Goal: Transaction & Acquisition: Purchase product/service

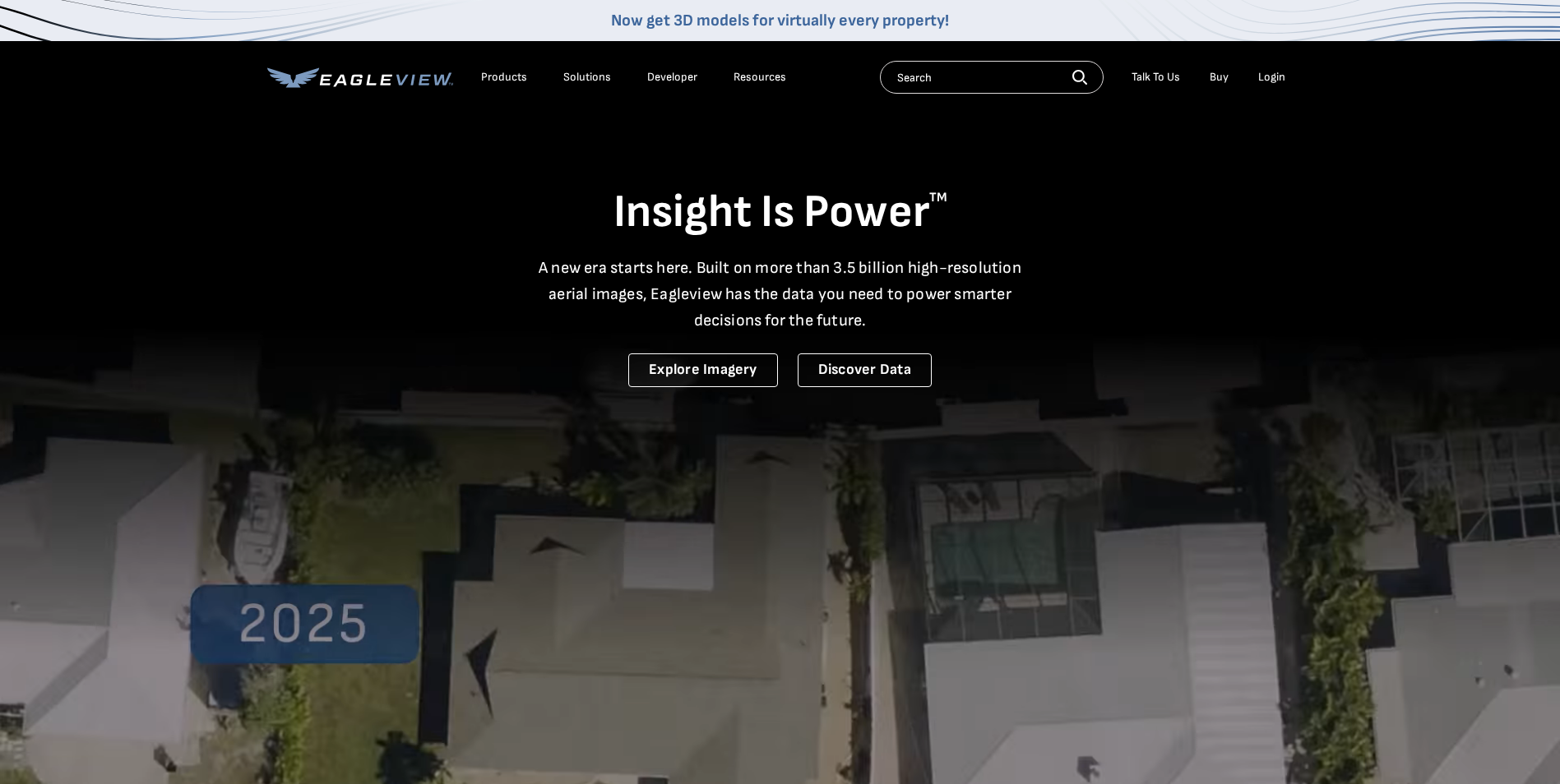
click at [1264, 78] on div "Login" at bounding box center [1271, 77] width 27 height 15
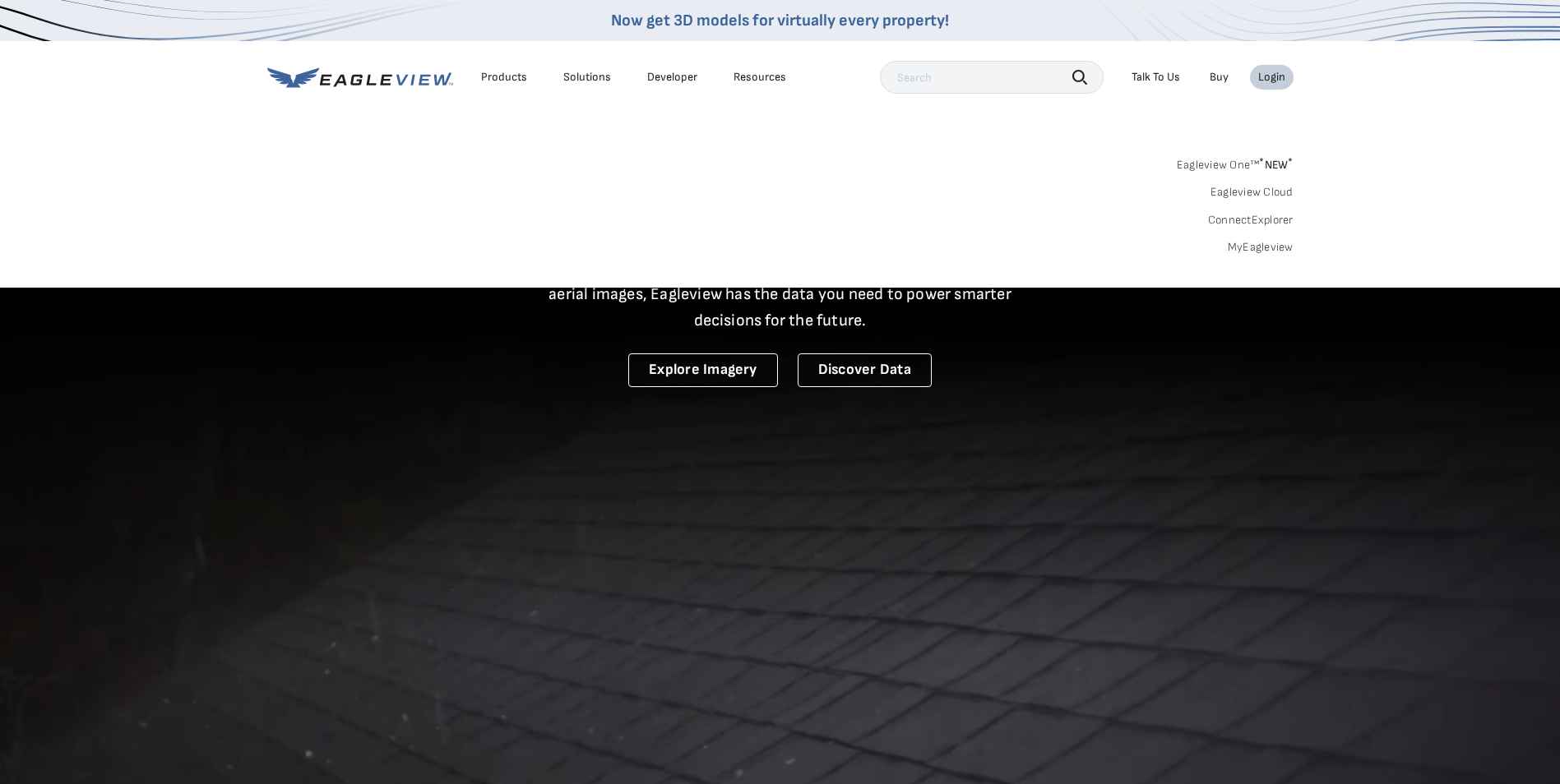
click at [1256, 252] on link "MyEagleview" at bounding box center [1261, 247] width 66 height 15
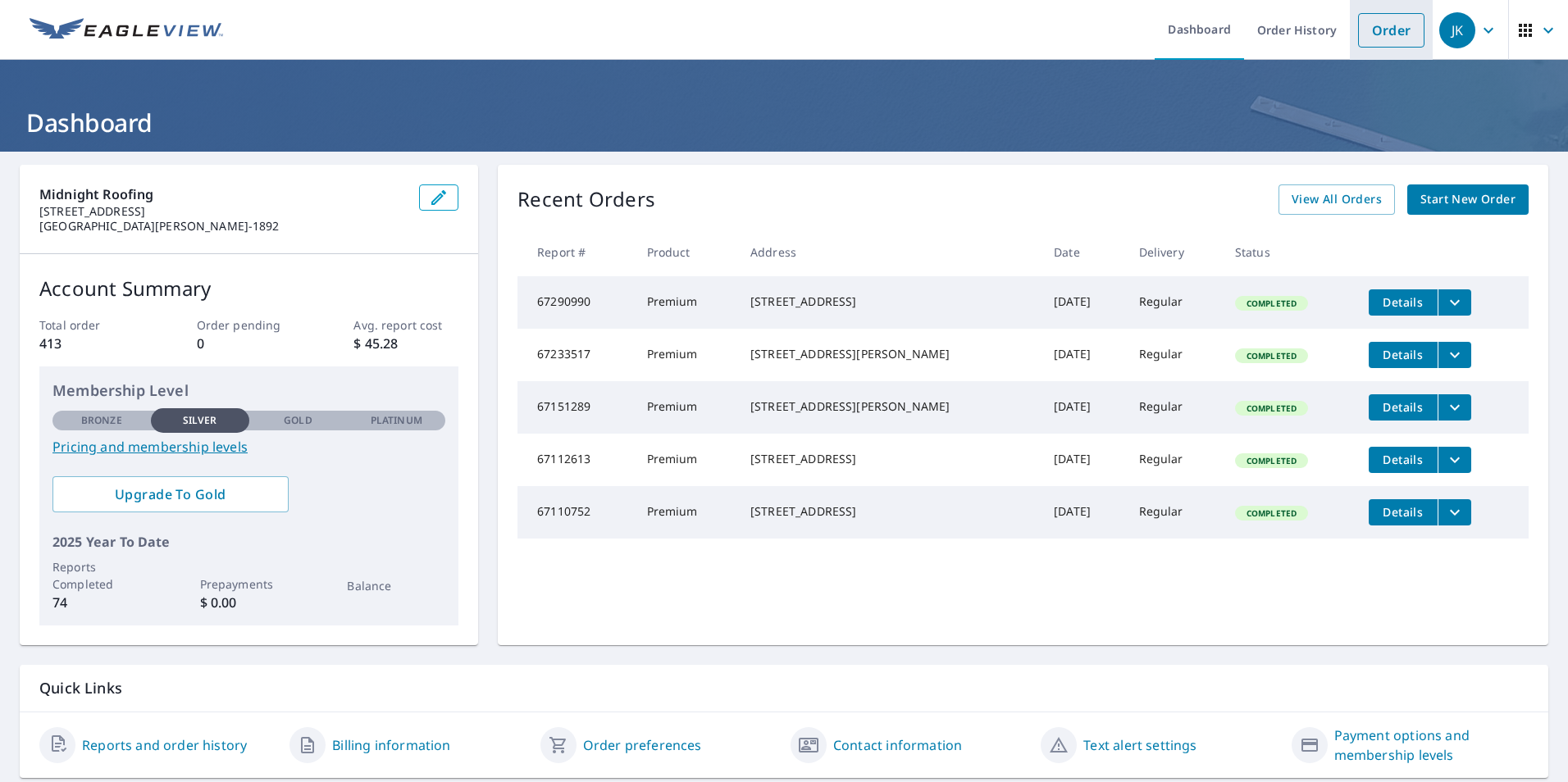
click at [1389, 37] on link "Order" at bounding box center [1390, 30] width 66 height 35
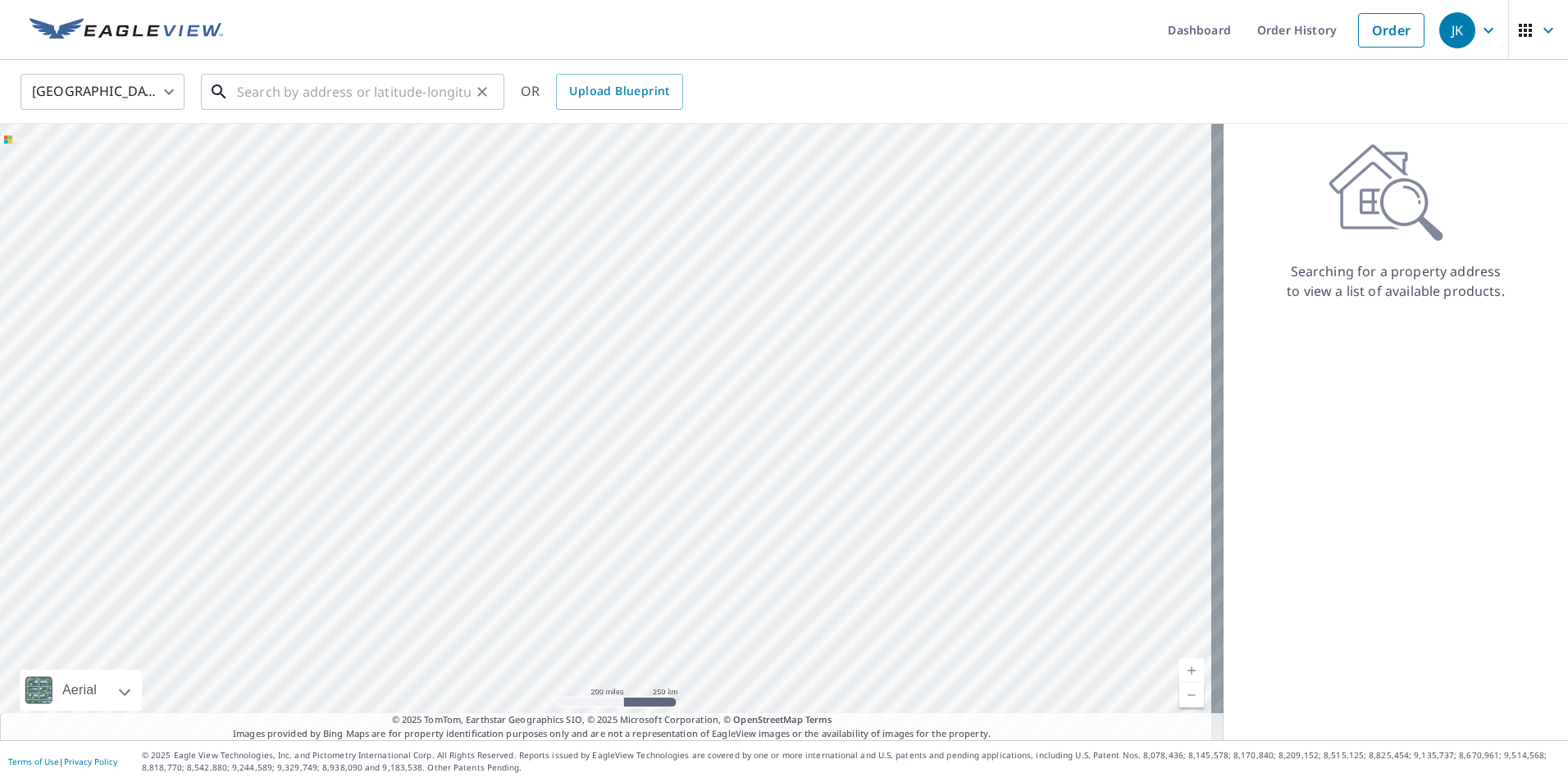
click at [244, 92] on input "text" at bounding box center [353, 91] width 233 height 46
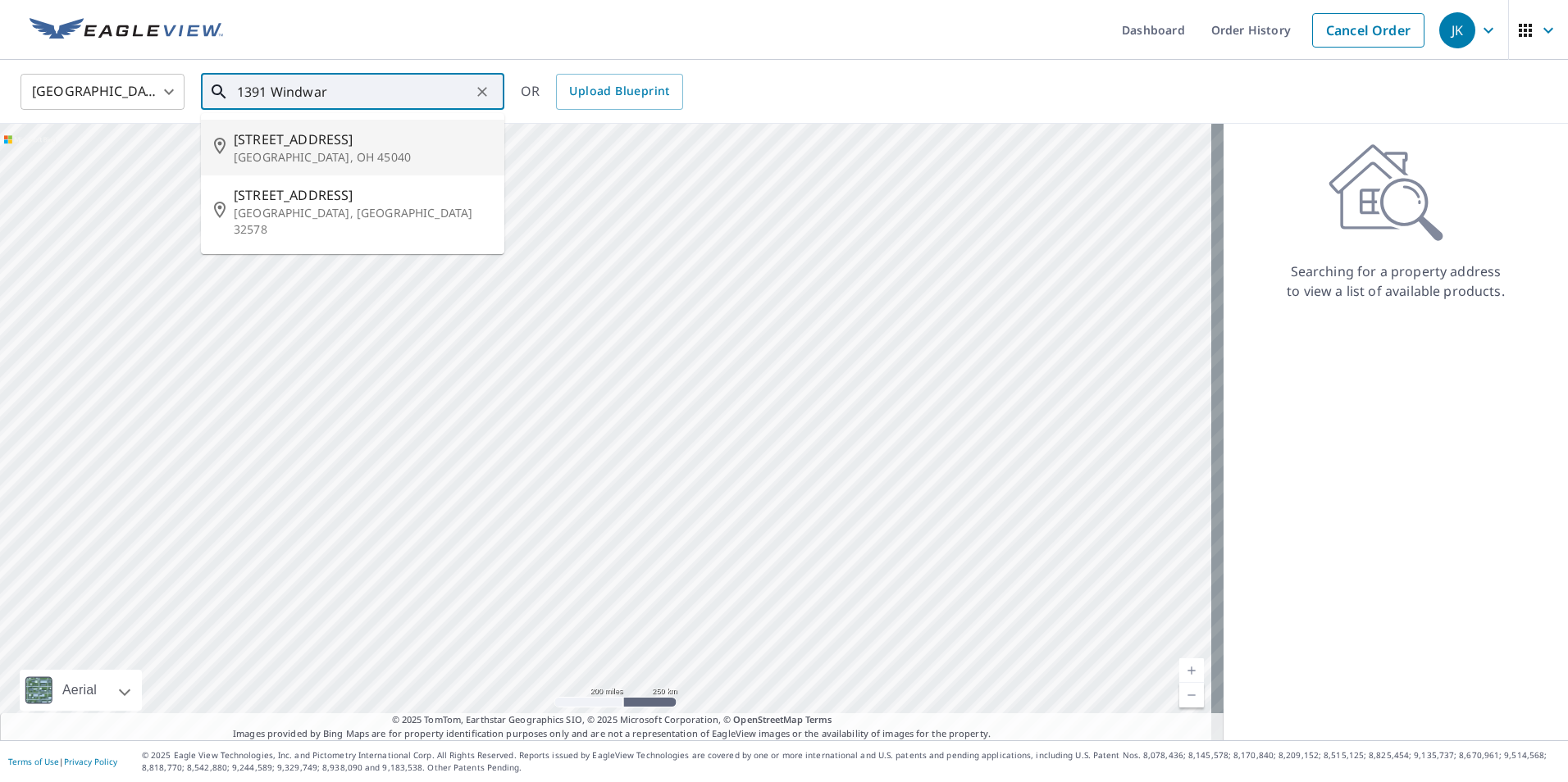
click at [275, 149] on p "[GEOGRAPHIC_DATA], OH 45040" at bounding box center [361, 157] width 257 height 17
type input "[STREET_ADDRESS][PERSON_NAME]"
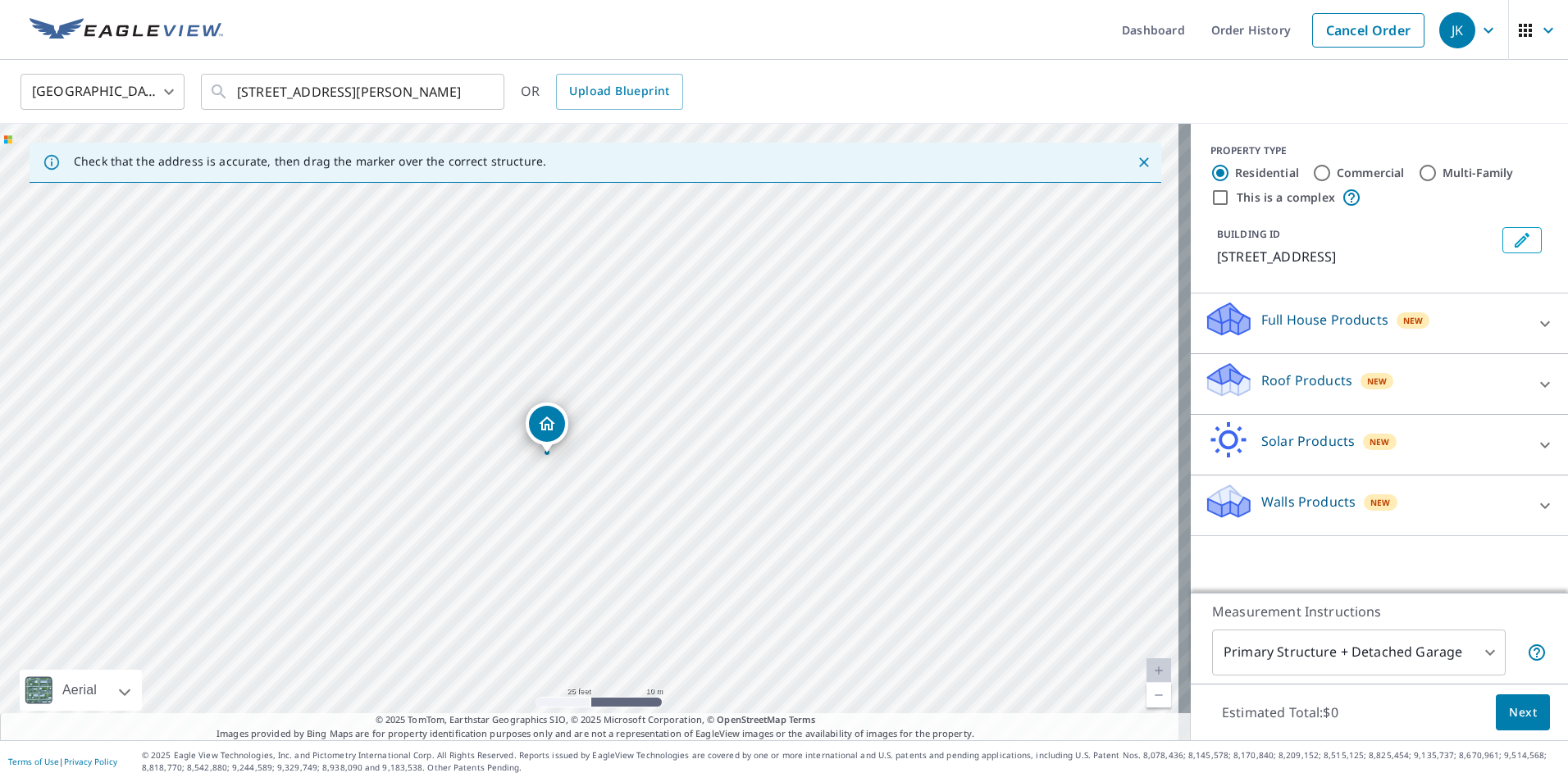
click at [1535, 382] on icon at bounding box center [1545, 385] width 20 height 20
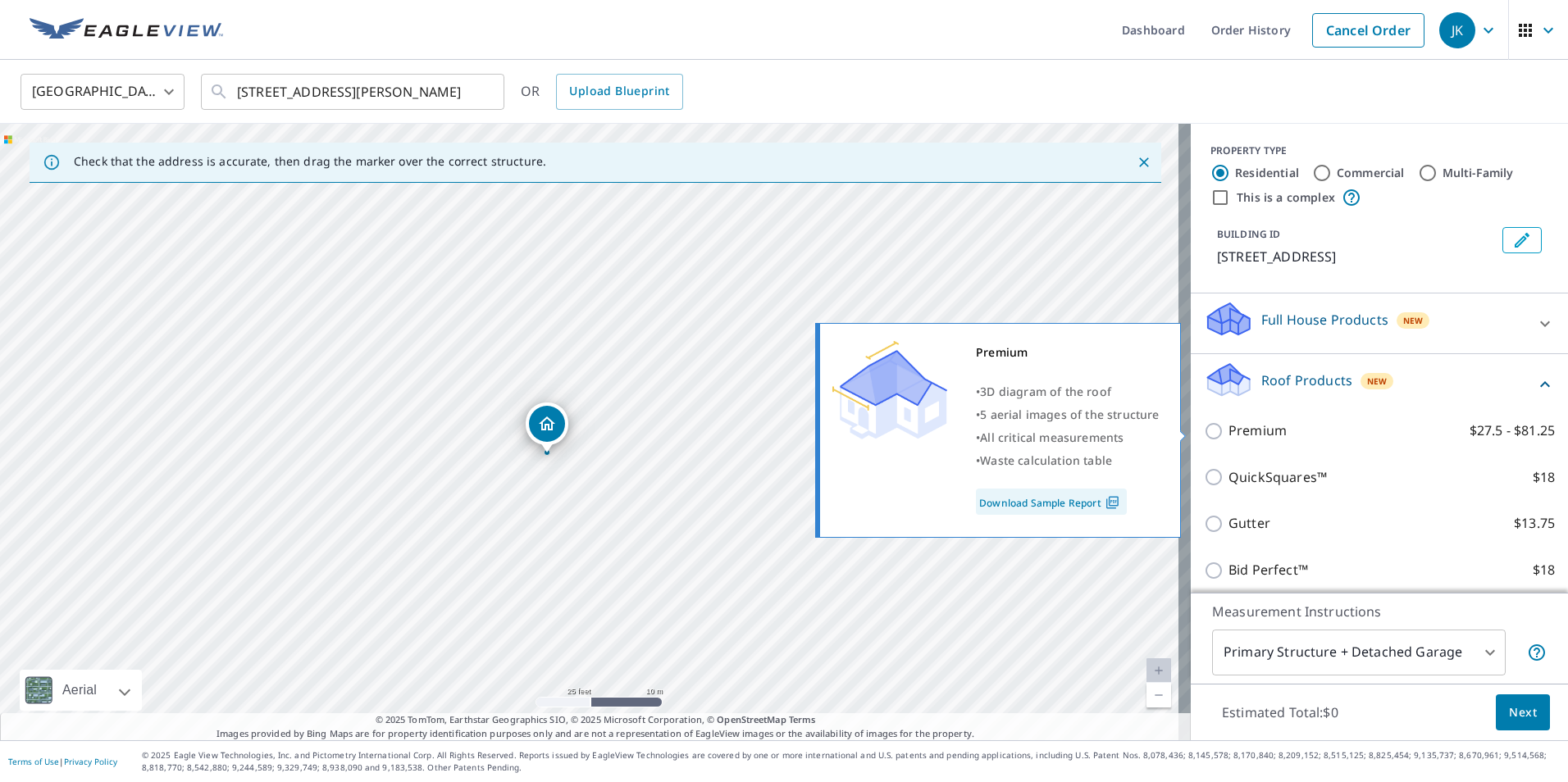
click at [1252, 436] on p "Premium" at bounding box center [1257, 431] width 59 height 21
click at [1229, 436] on input "Premium $27.5 - $81.25" at bounding box center [1216, 432] width 25 height 20
checkbox input "true"
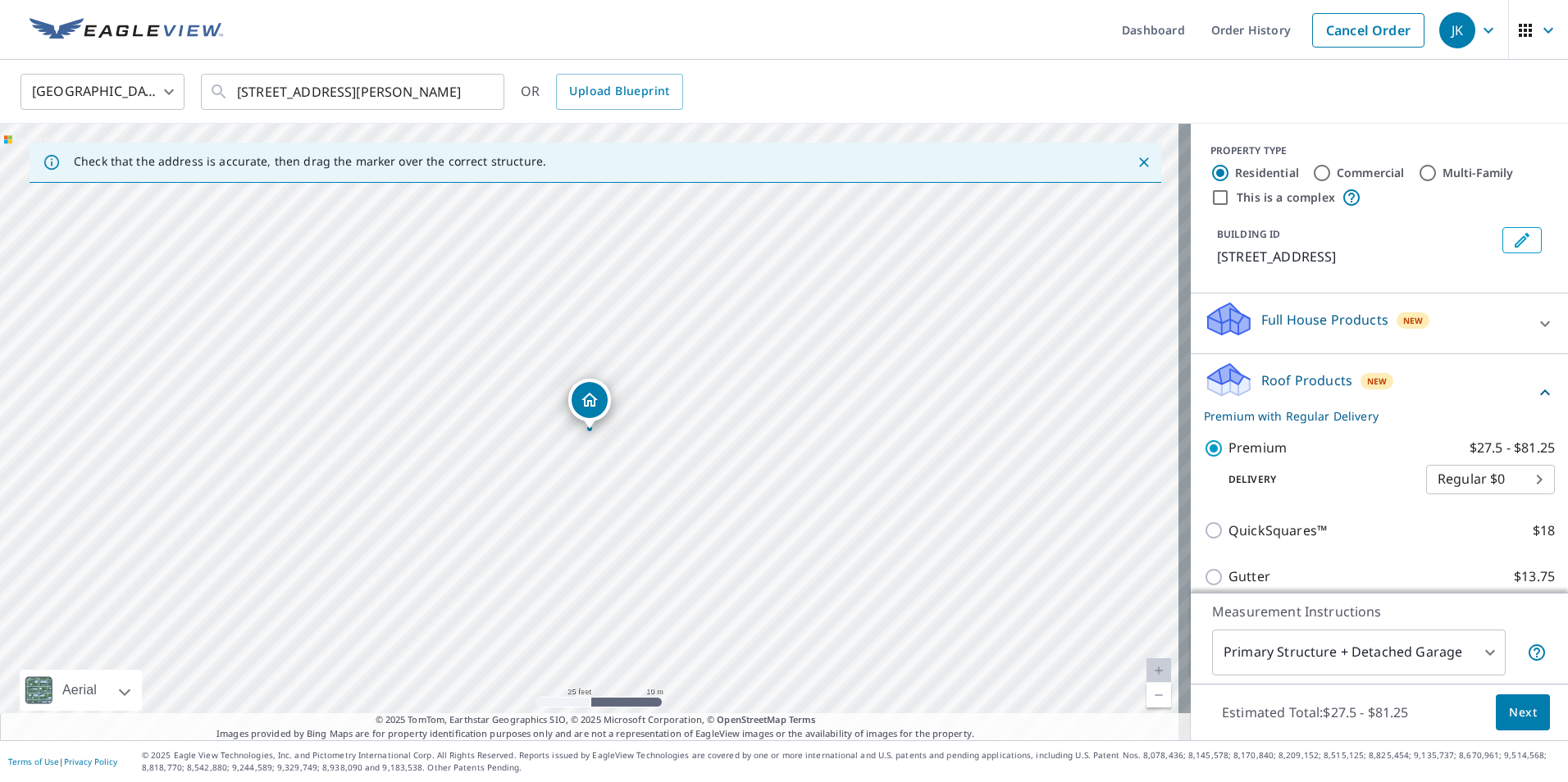
click at [1508, 718] on span "Next" at bounding box center [1522, 713] width 28 height 21
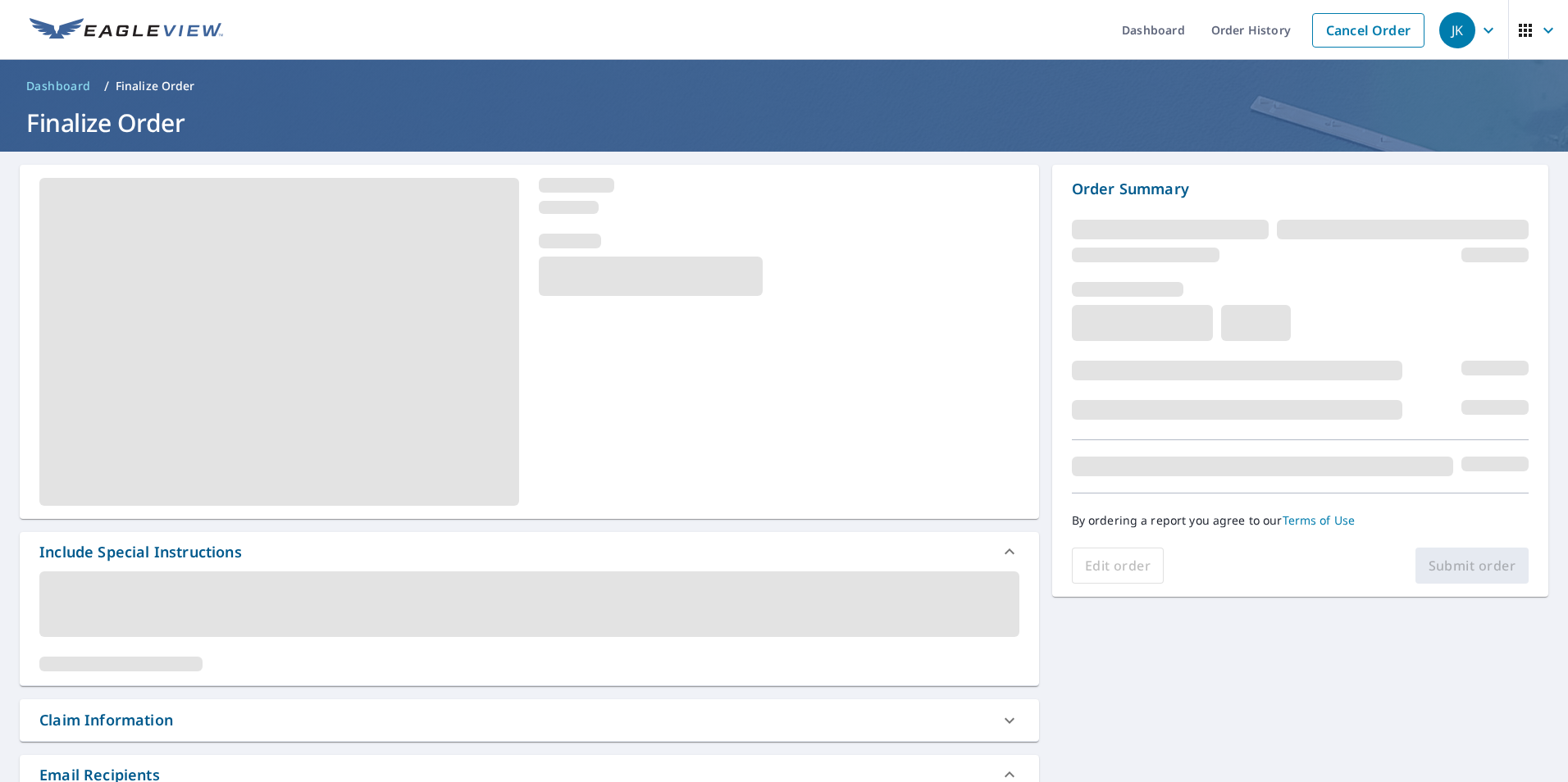
scroll to position [82, 0]
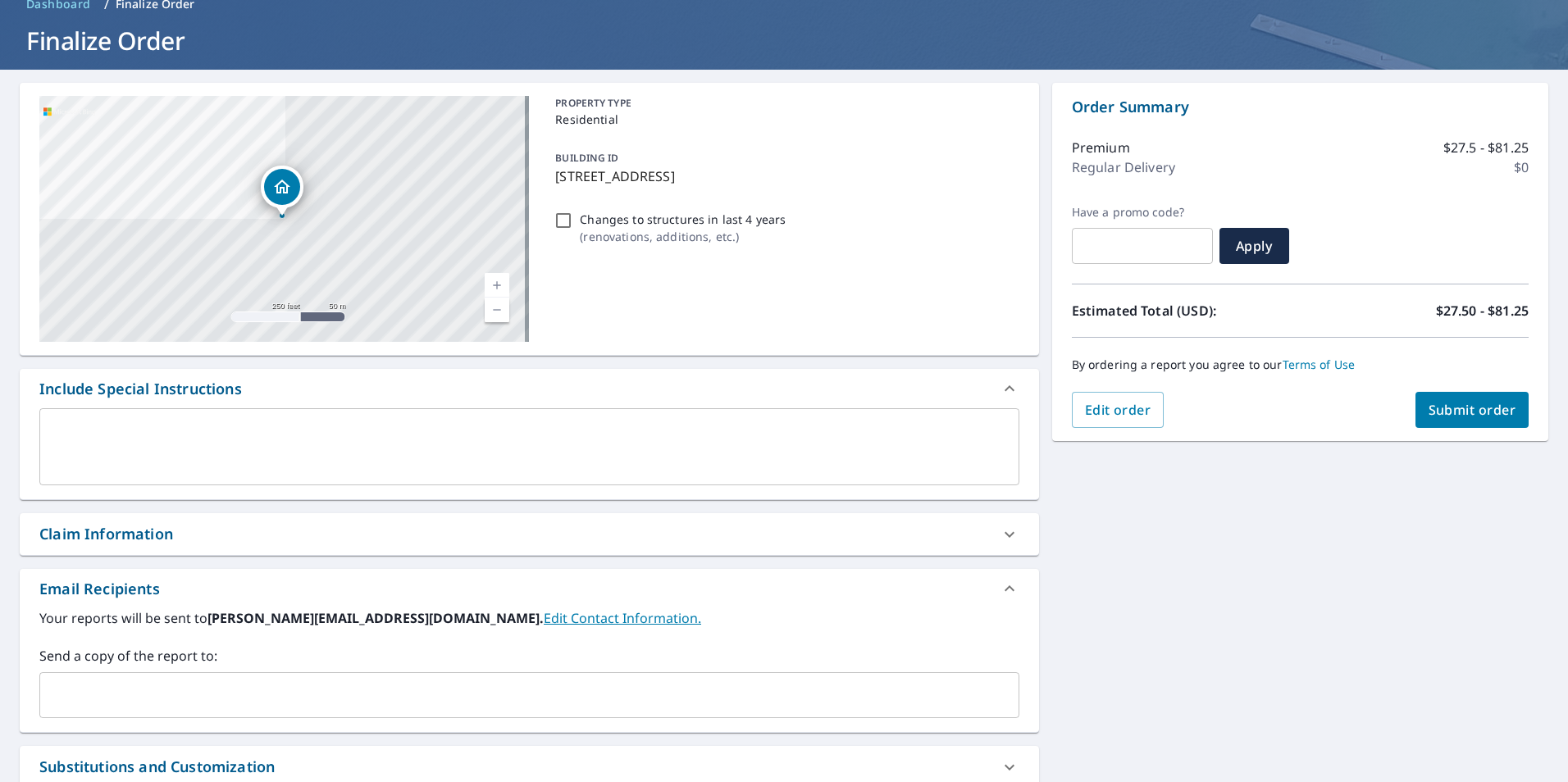
click at [126, 540] on div "Claim Information" at bounding box center [106, 534] width 134 height 22
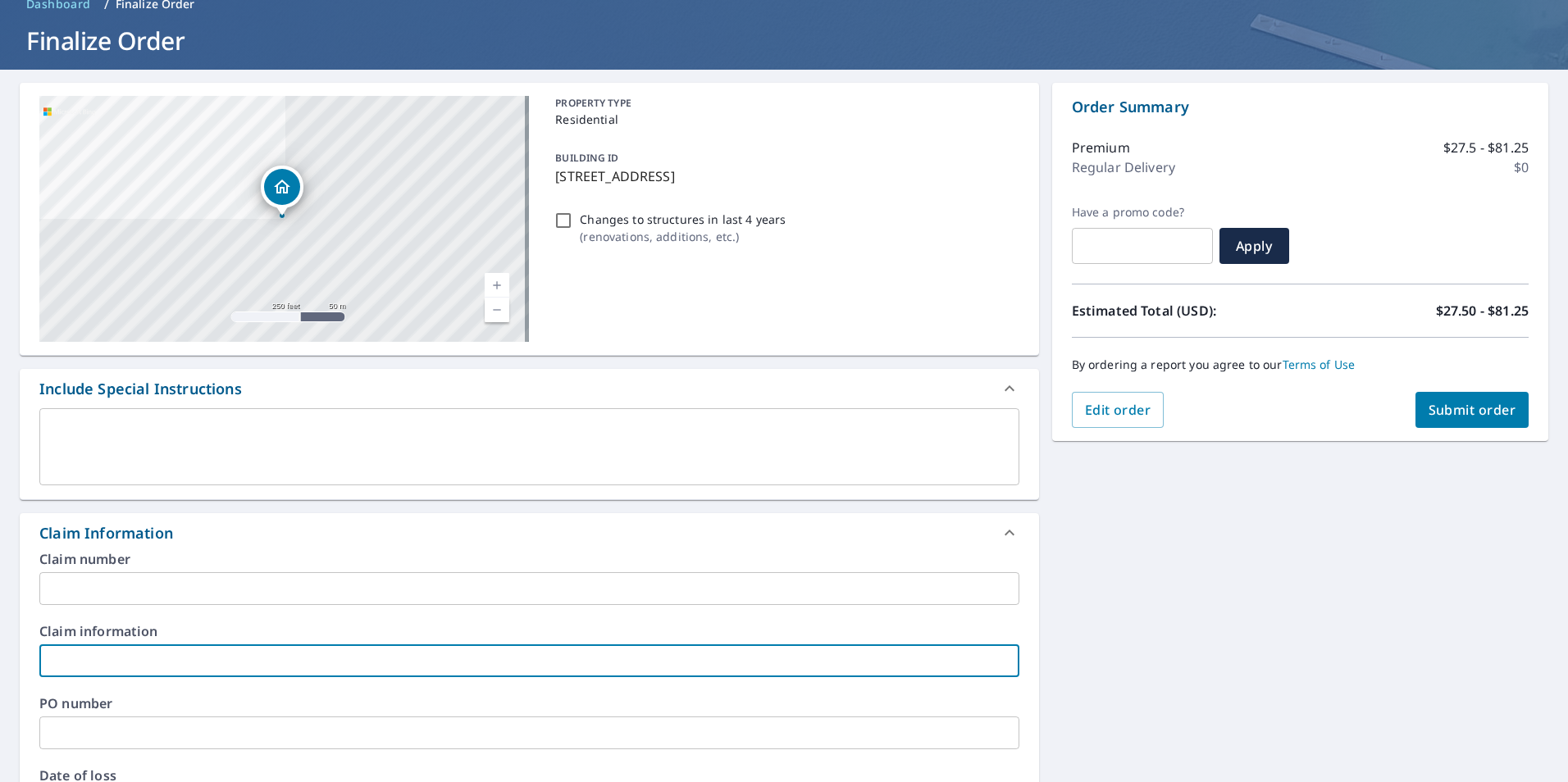
click at [90, 664] on input "text" at bounding box center [529, 660] width 980 height 33
type input "Nick Cray -Rental Property"
click at [1477, 412] on span "Submit order" at bounding box center [1472, 410] width 87 height 18
